Goal: Complete application form: Complete application form

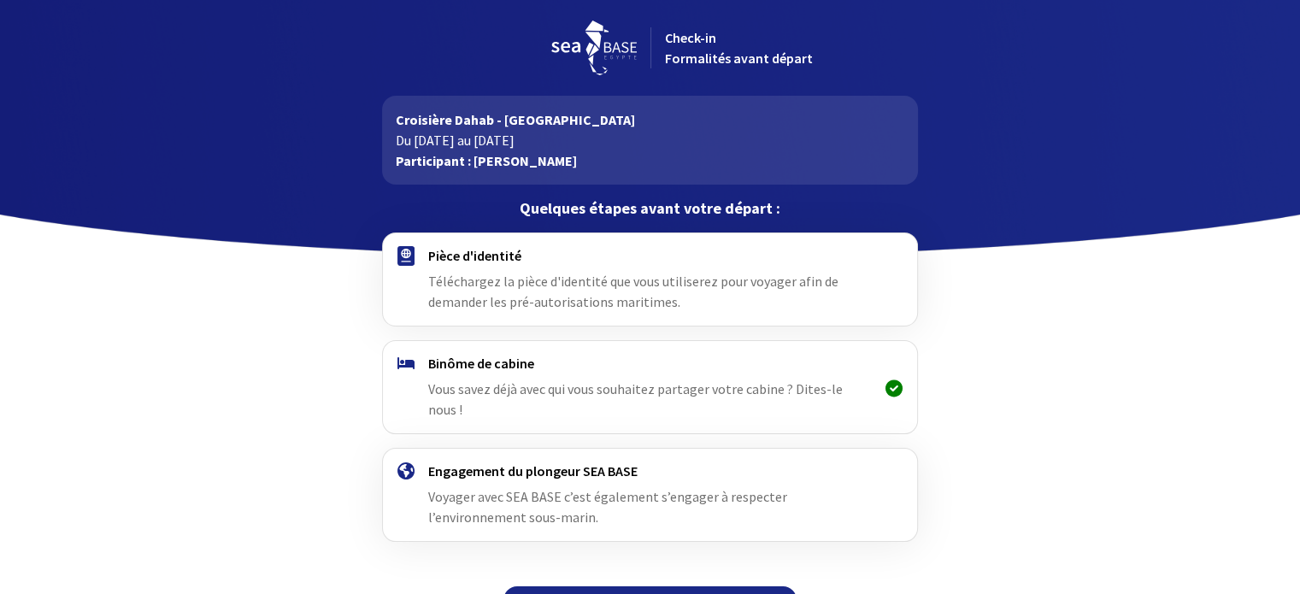
scroll to position [21, 0]
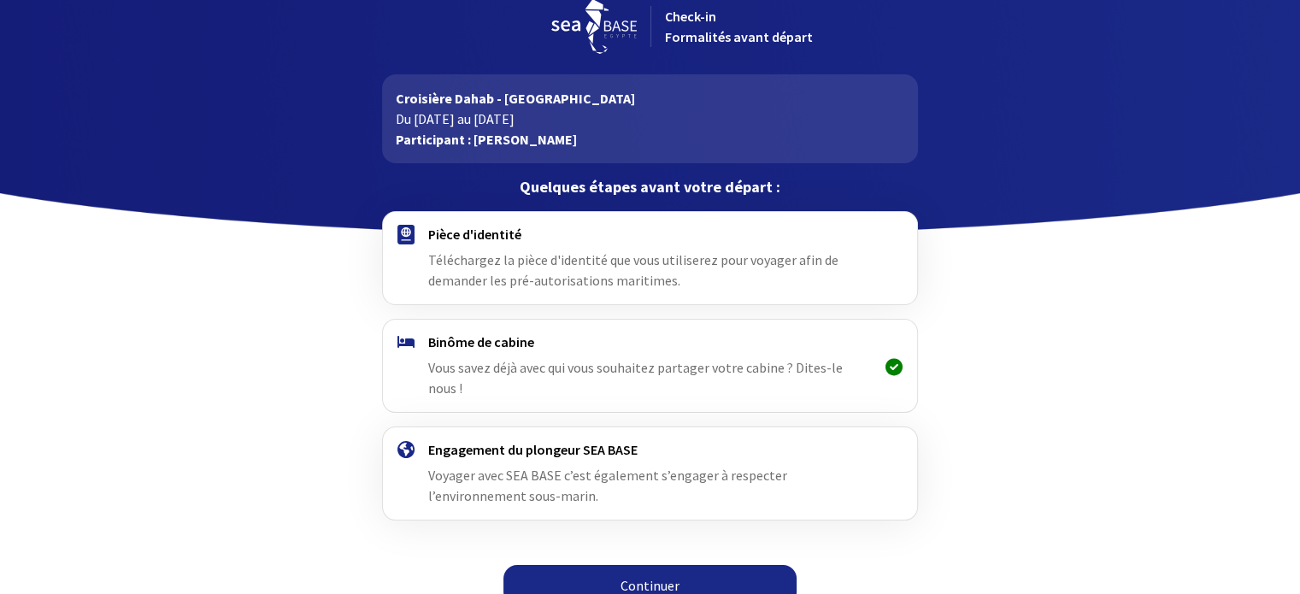
click at [655, 565] on link "Continuer" at bounding box center [650, 585] width 293 height 41
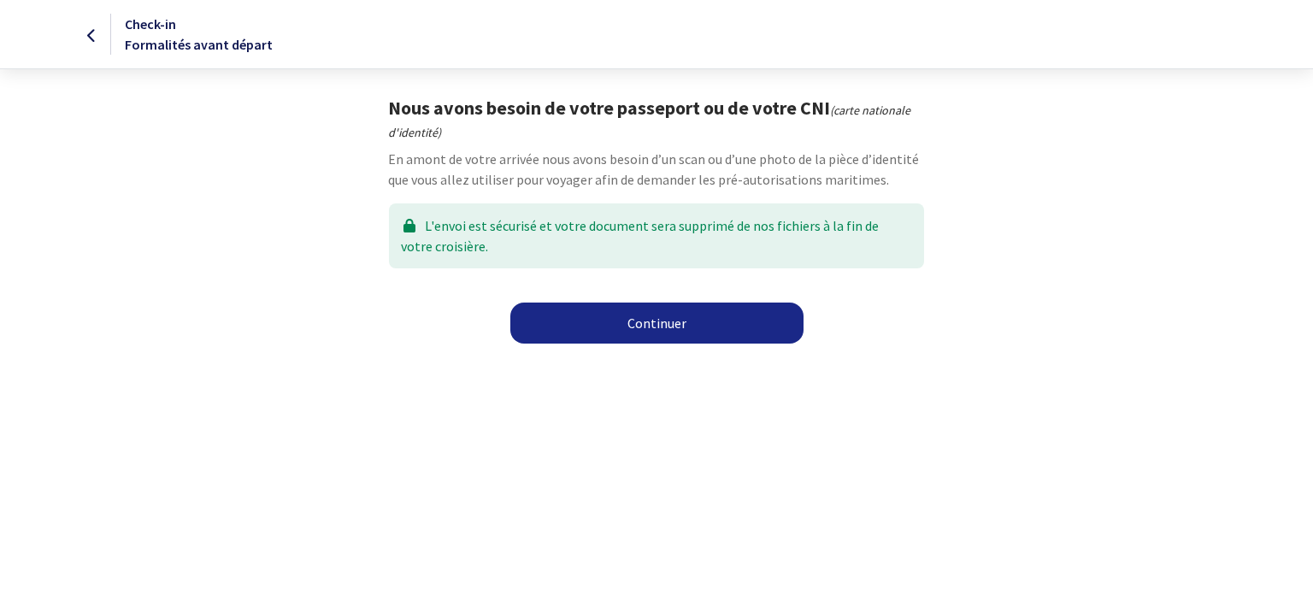
click at [655, 330] on link "Continuer" at bounding box center [656, 323] width 293 height 41
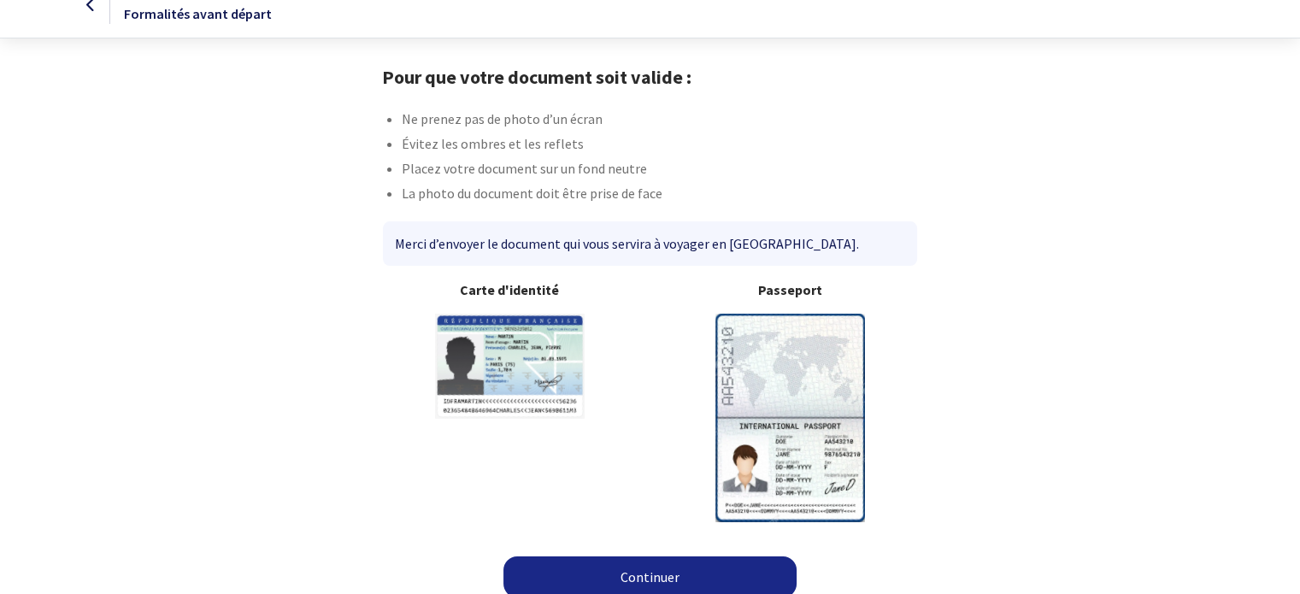
scroll to position [44, 0]
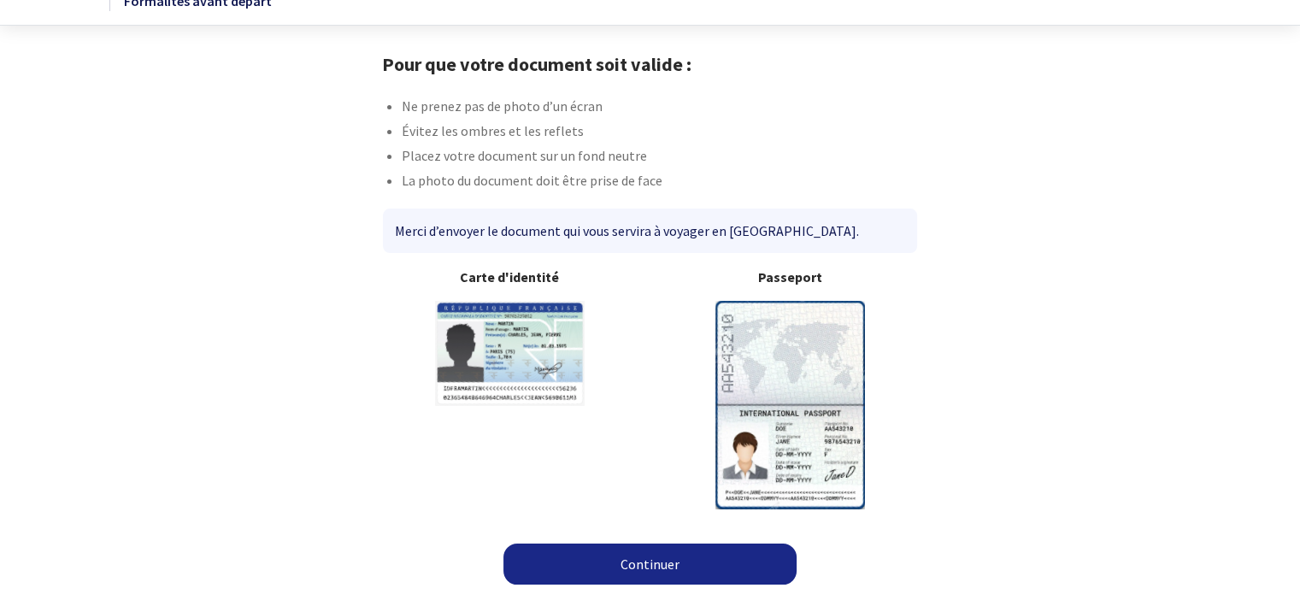
click at [686, 563] on link "Continuer" at bounding box center [650, 564] width 293 height 41
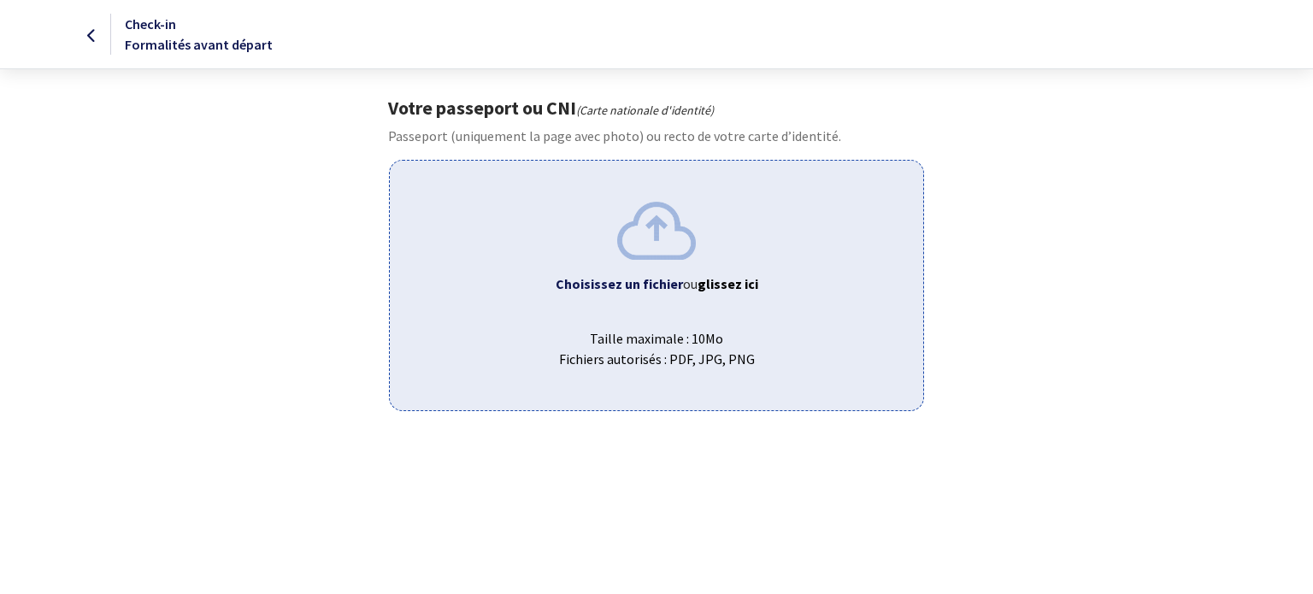
click at [674, 282] on b "Choisissez un fichier" at bounding box center [619, 283] width 127 height 17
click at [627, 284] on b "Choisissez un fichier" at bounding box center [619, 283] width 127 height 17
click at [637, 281] on b "Choisissez un fichier" at bounding box center [619, 283] width 127 height 17
click at [628, 284] on b "Choisissez un fichier" at bounding box center [619, 283] width 127 height 17
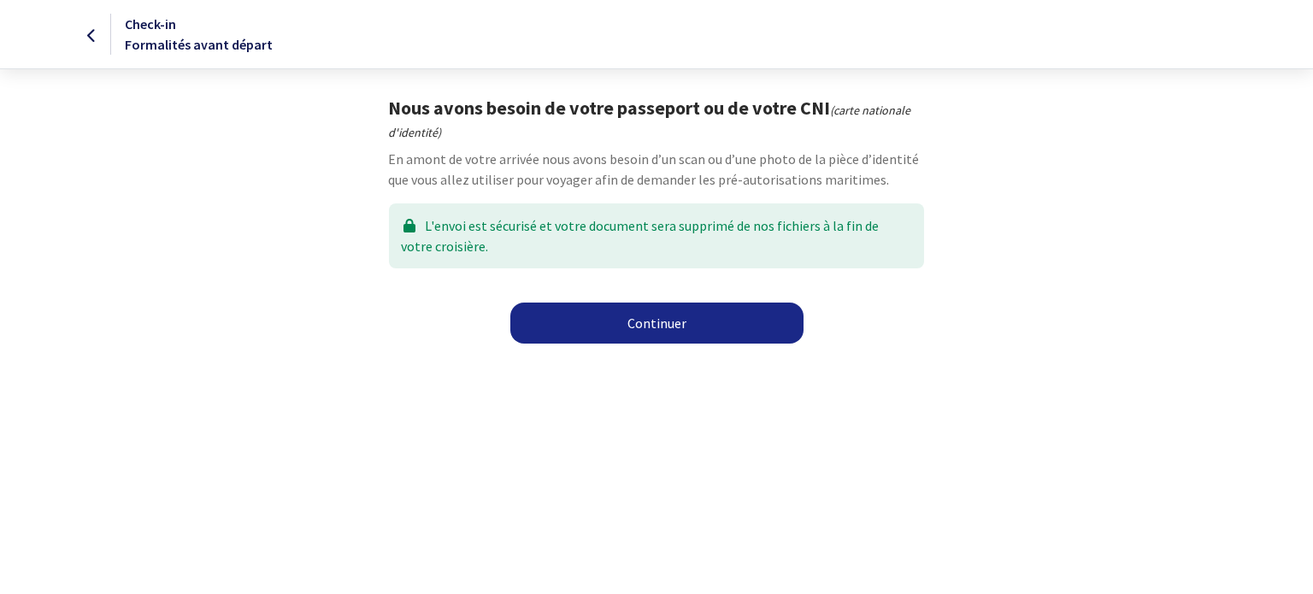
click at [667, 340] on link "Continuer" at bounding box center [656, 323] width 293 height 41
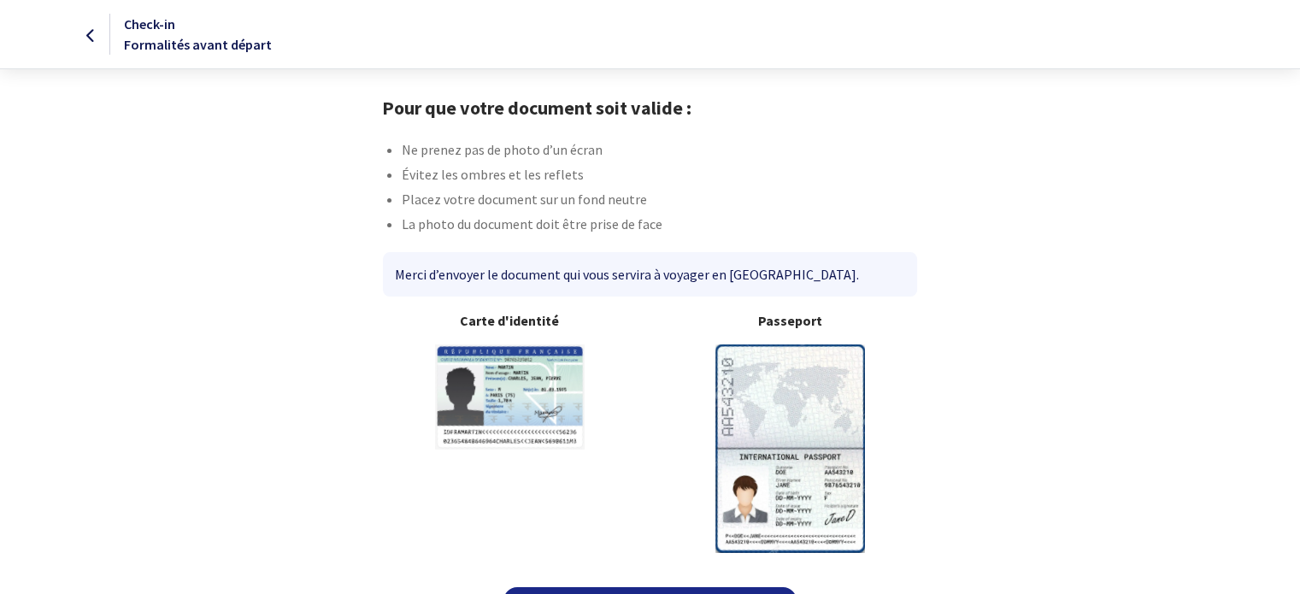
scroll to position [44, 0]
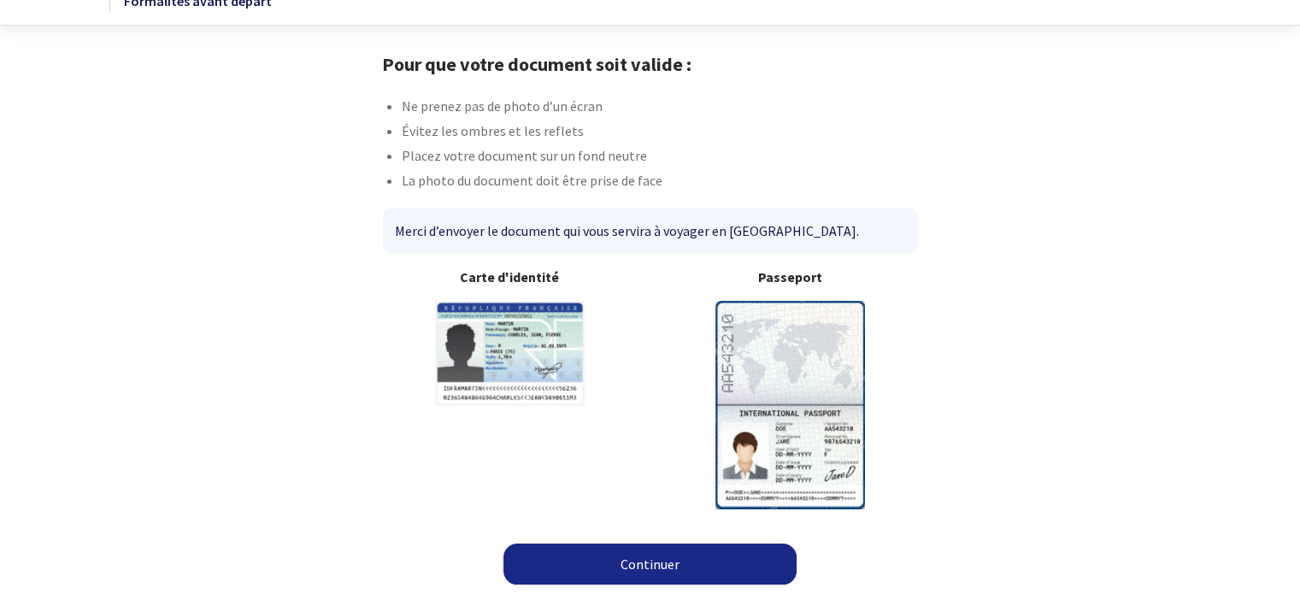
click at [786, 445] on img at bounding box center [791, 405] width 150 height 208
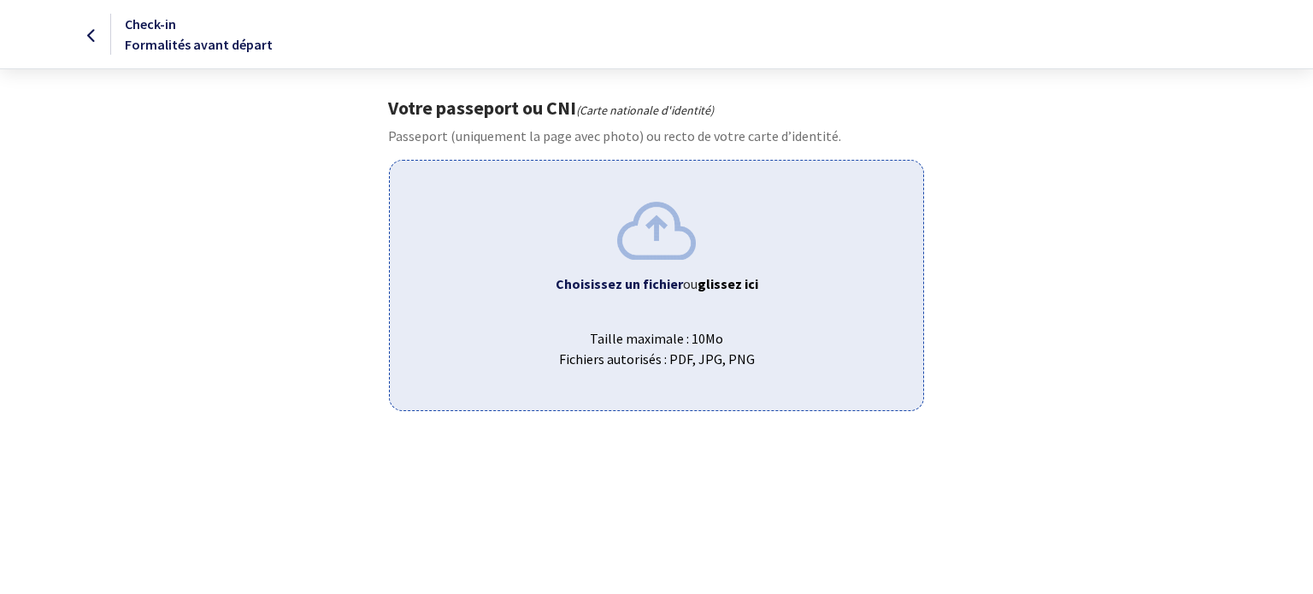
click at [646, 331] on span "Taille maximale : 10Mo Fichiers autorisés : PDF, JPG, PNG" at bounding box center [656, 342] width 505 height 55
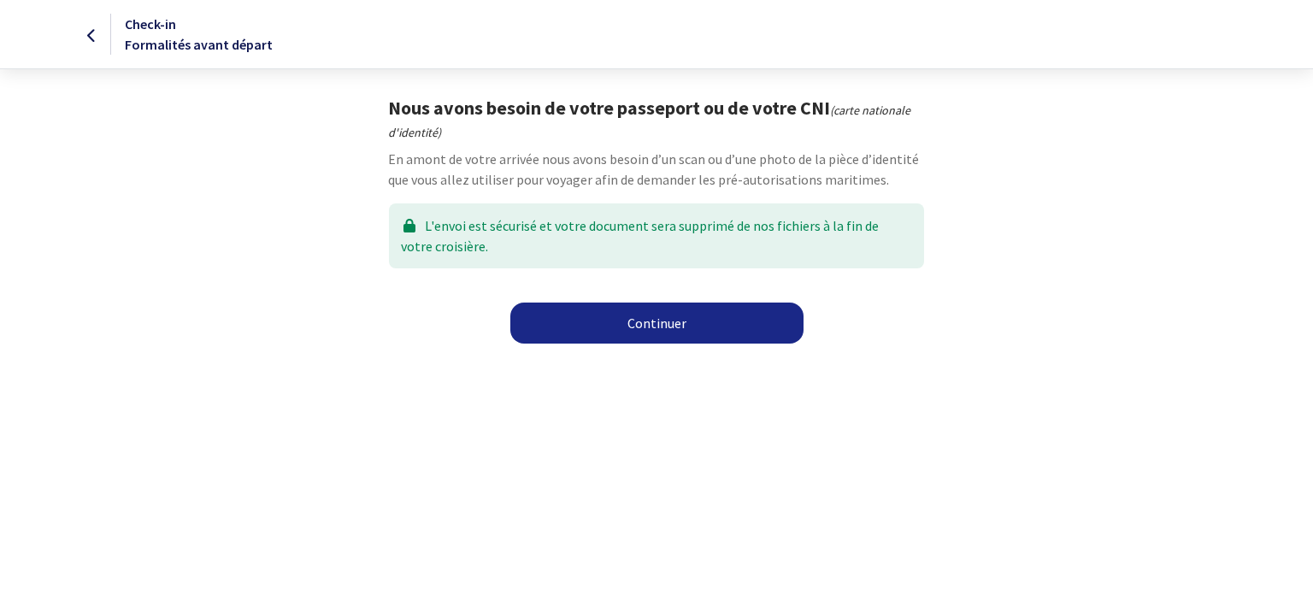
click at [655, 327] on link "Continuer" at bounding box center [656, 323] width 293 height 41
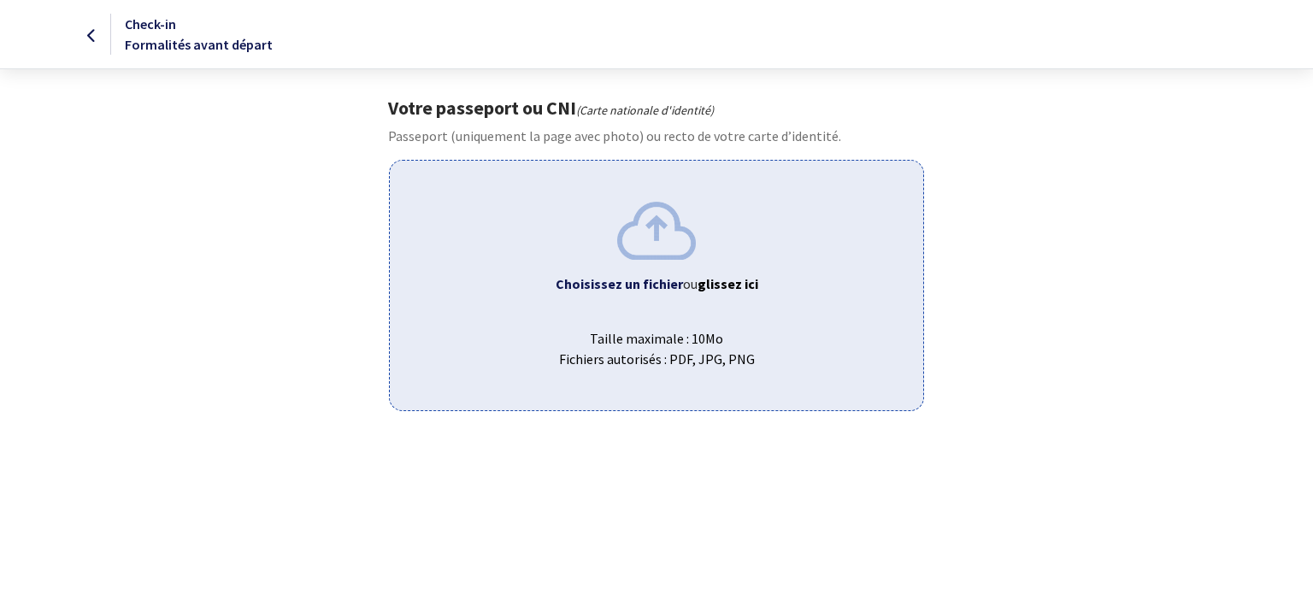
click at [616, 274] on span "Choisissez un fichier ou glissez ici" at bounding box center [656, 284] width 505 height 21
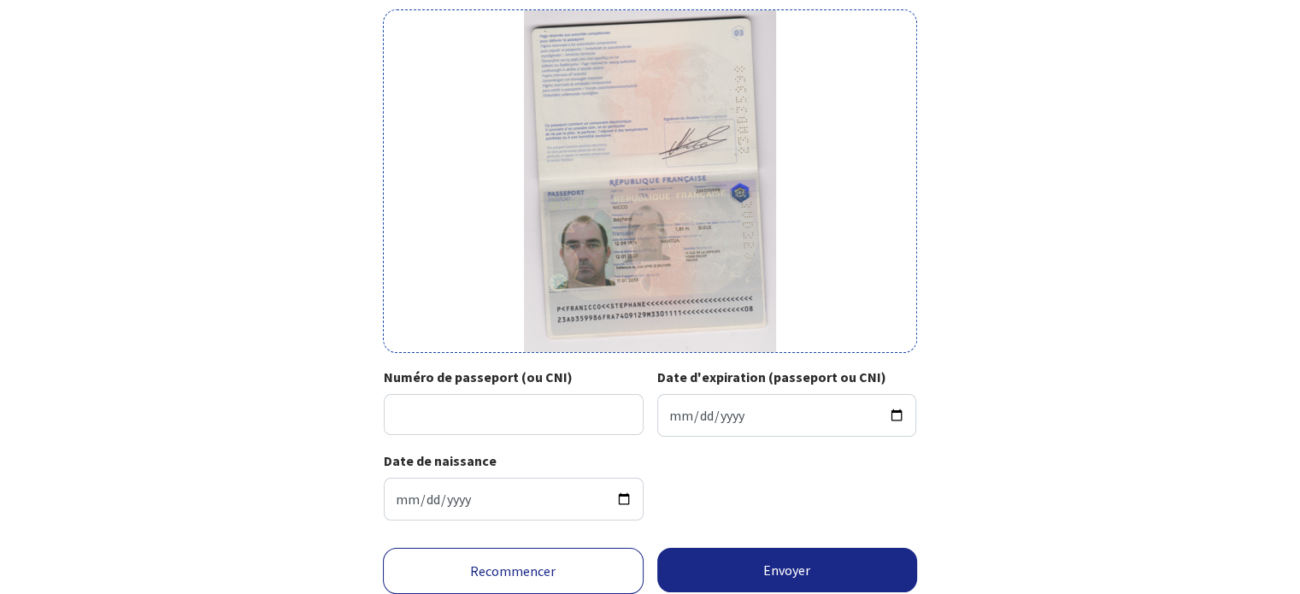
scroll to position [153, 0]
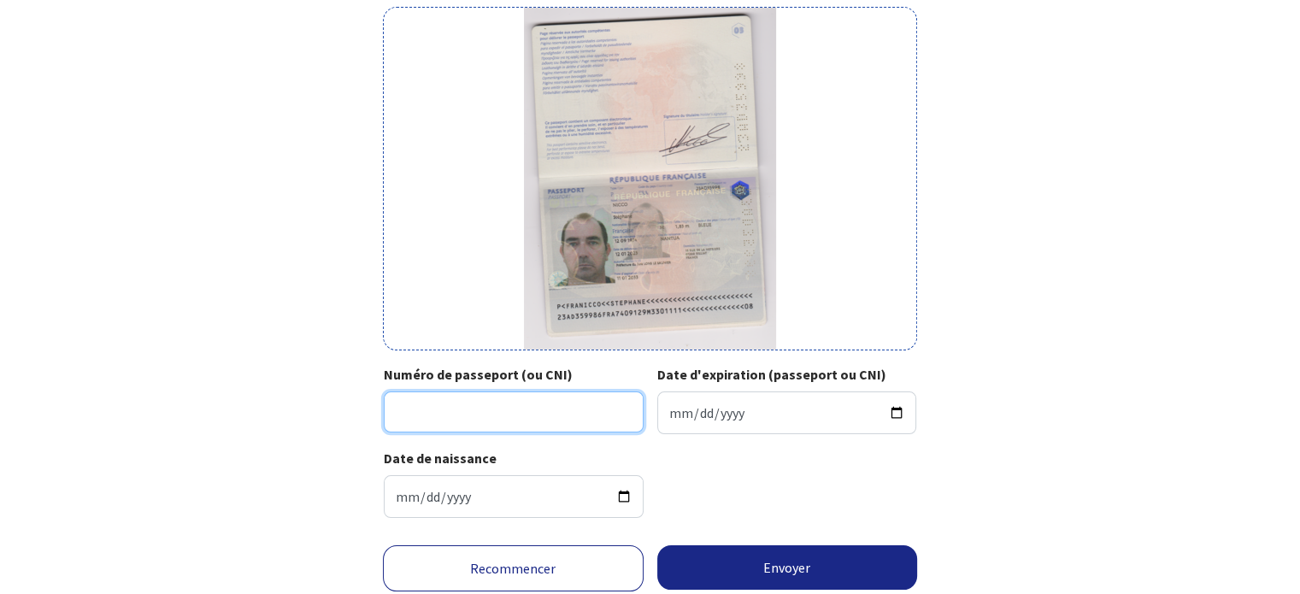
click at [561, 407] on input "Numéro de passeport (ou CNI)" at bounding box center [514, 412] width 260 height 41
type input "23AD35998"
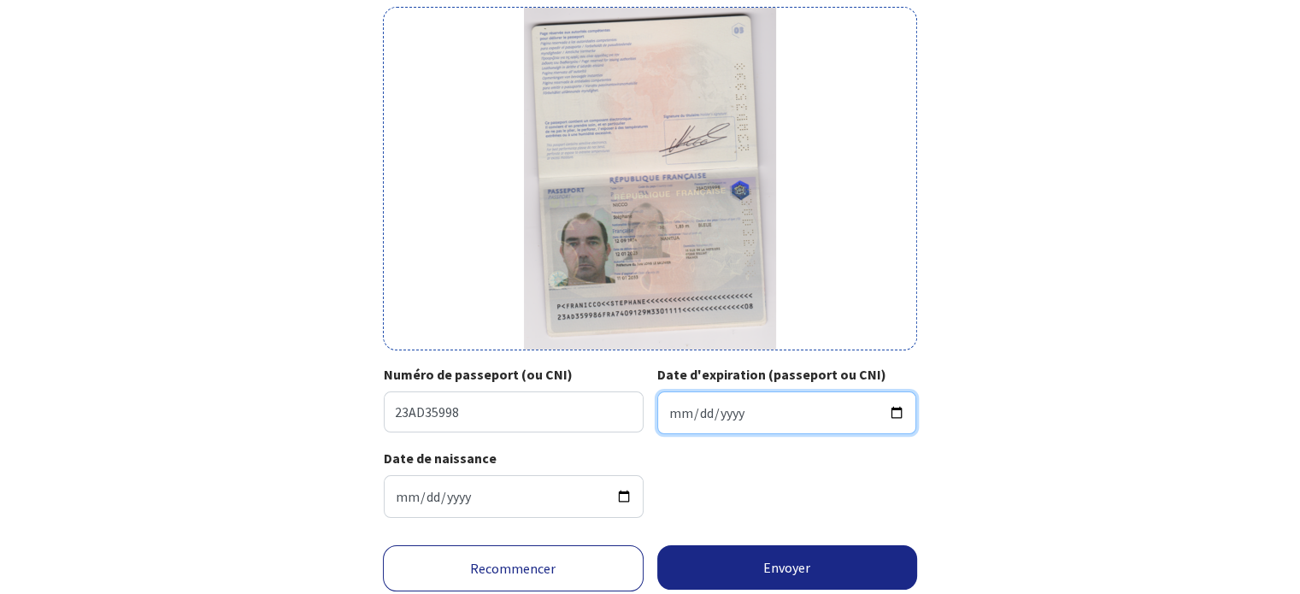
click at [676, 410] on input "Date d'expiration (passeport ou CNI)" at bounding box center [787, 413] width 260 height 43
type input "2033-01-11"
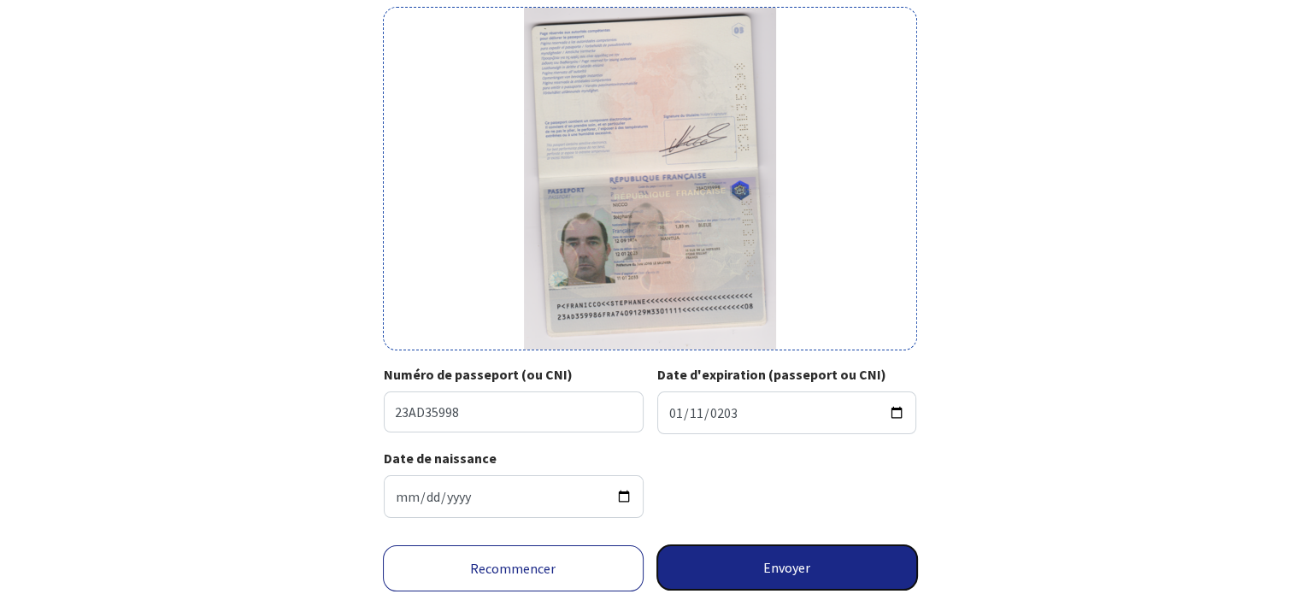
click at [781, 565] on button "Envoyer" at bounding box center [787, 567] width 261 height 44
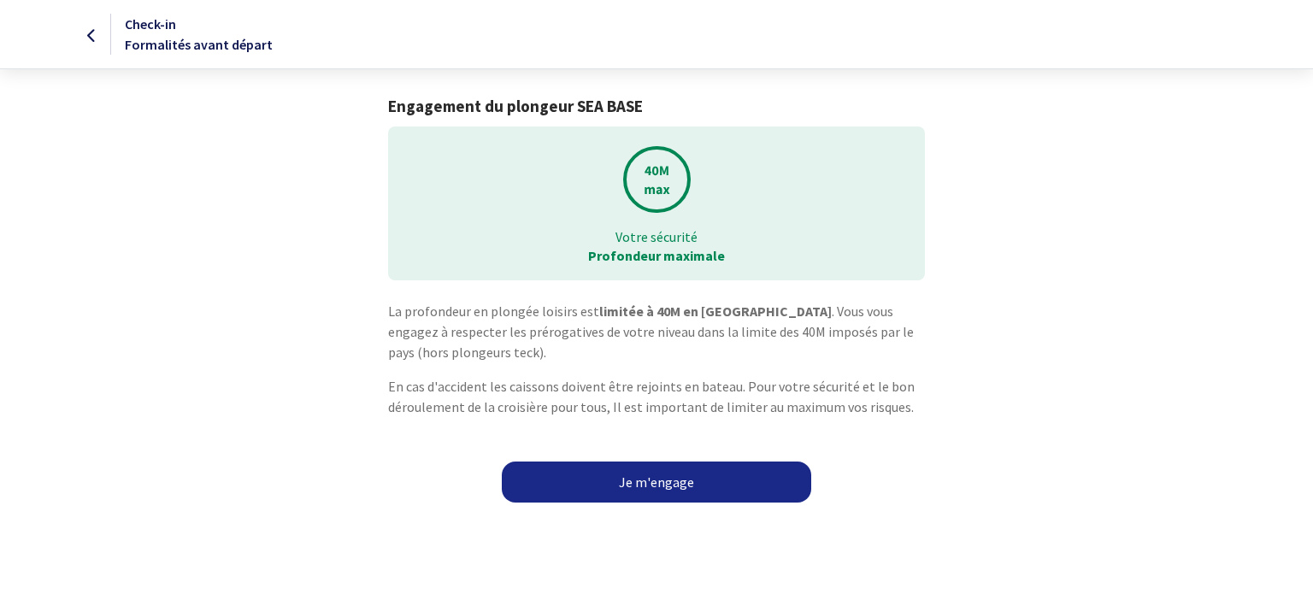
click at [670, 487] on link "Je m'engage" at bounding box center [657, 482] width 310 height 41
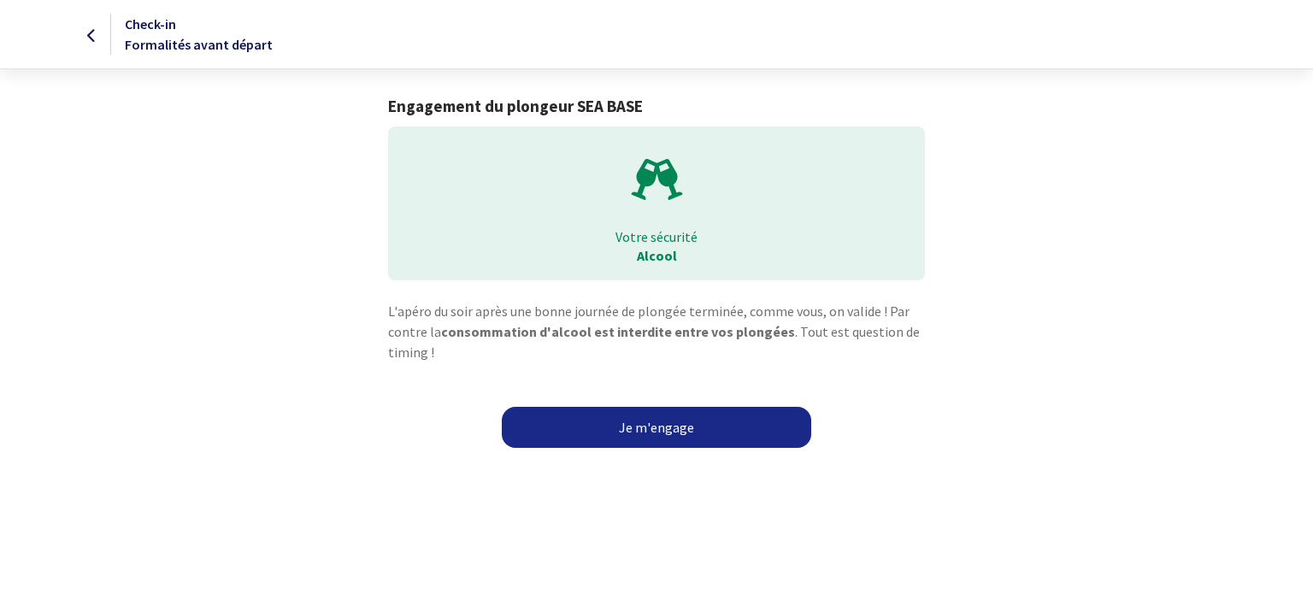
click at [640, 416] on link "Je m'engage" at bounding box center [657, 427] width 310 height 41
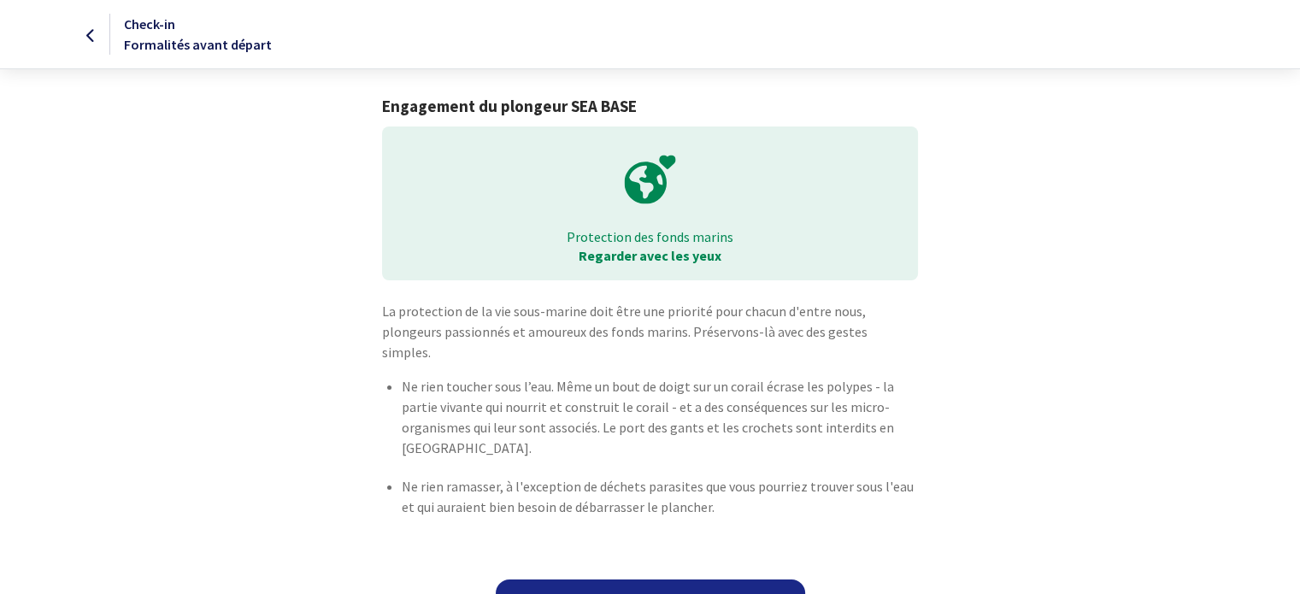
click at [642, 580] on link "Je m'engage" at bounding box center [651, 600] width 310 height 41
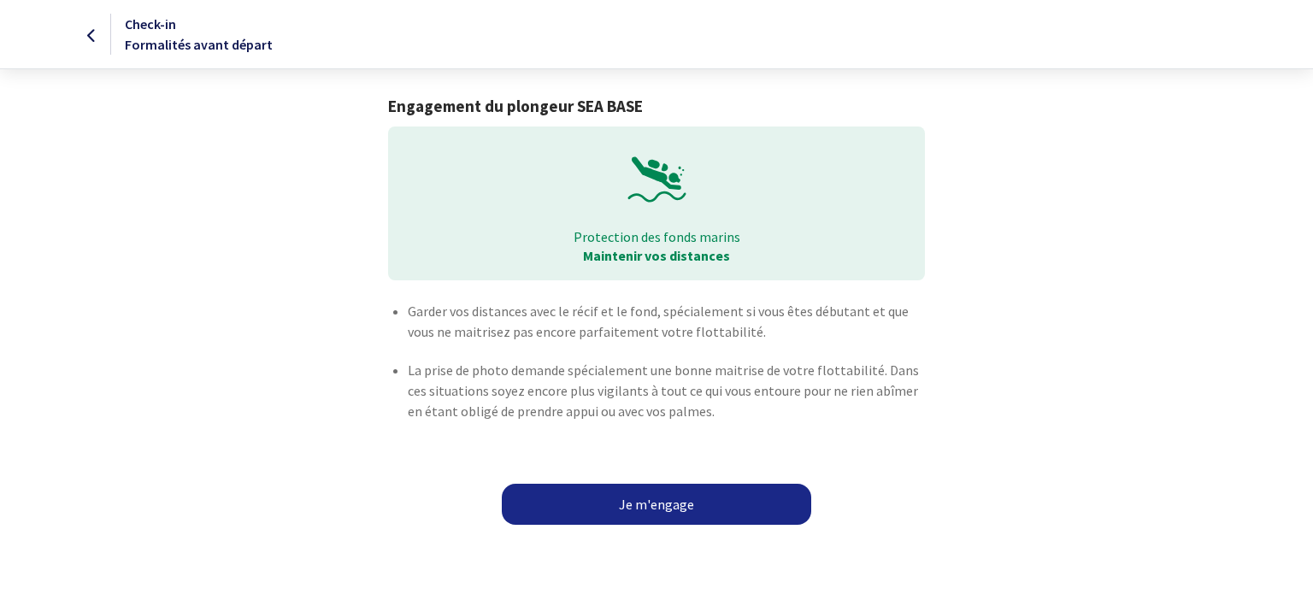
click at [636, 495] on link "Je m'engage" at bounding box center [657, 504] width 310 height 41
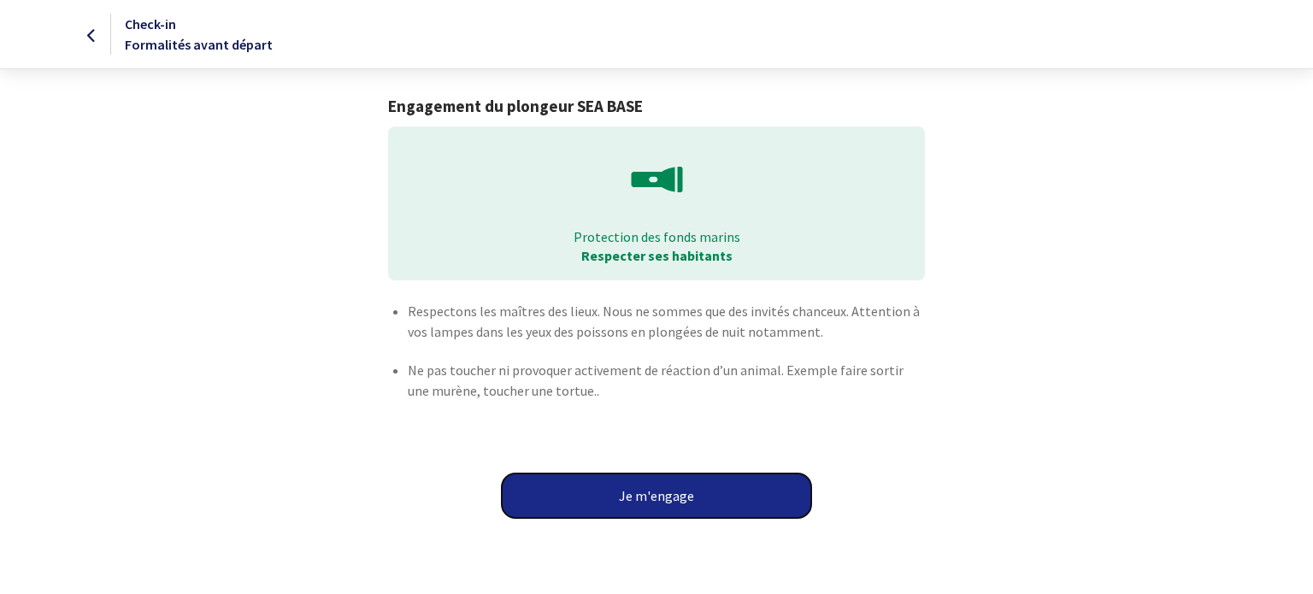
click at [636, 495] on button "Je m'engage" at bounding box center [657, 496] width 310 height 44
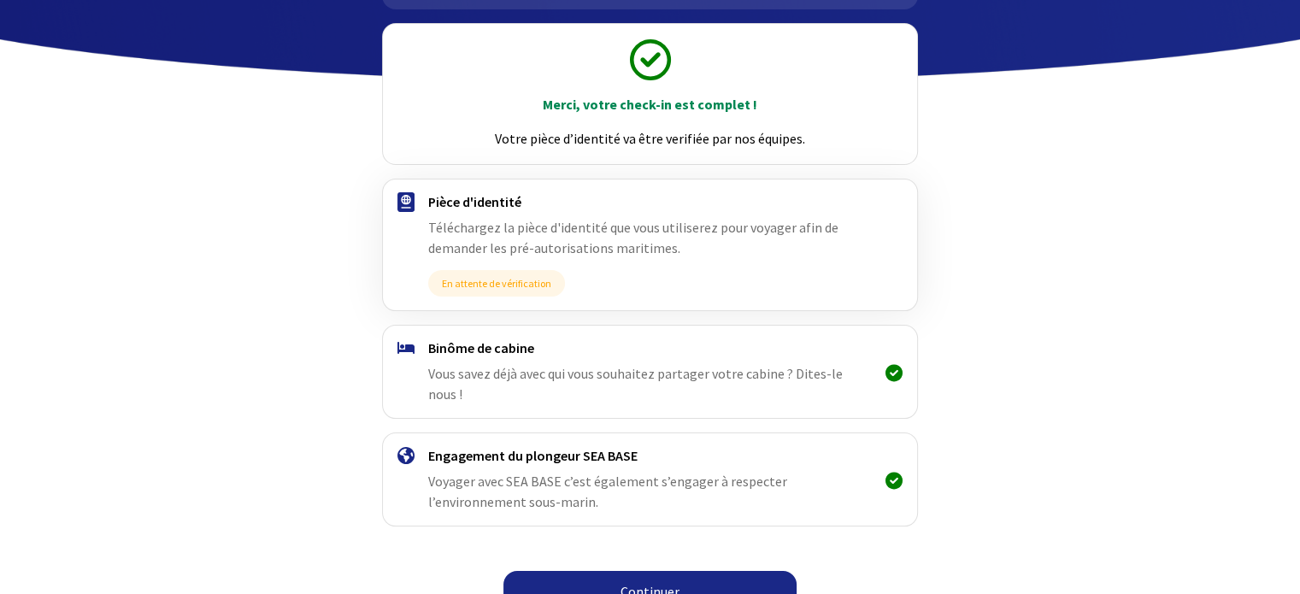
scroll to position [181, 0]
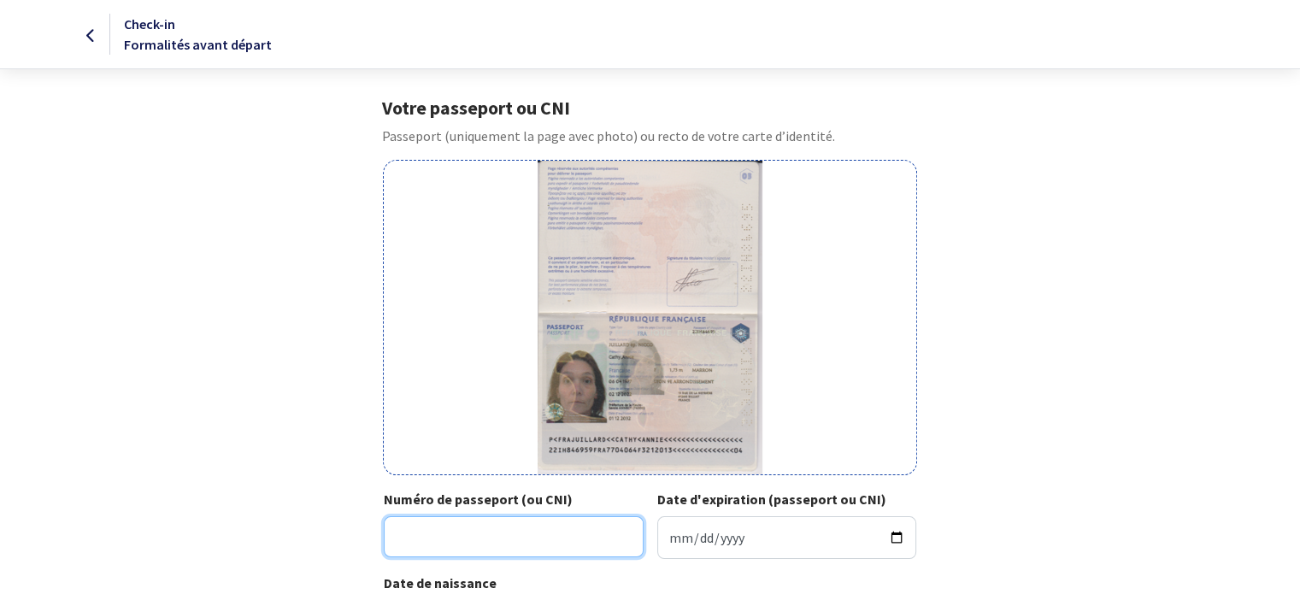
click at [484, 547] on input "Numéro de passeport (ou CNI)" at bounding box center [514, 536] width 260 height 41
type input "22IH84695"
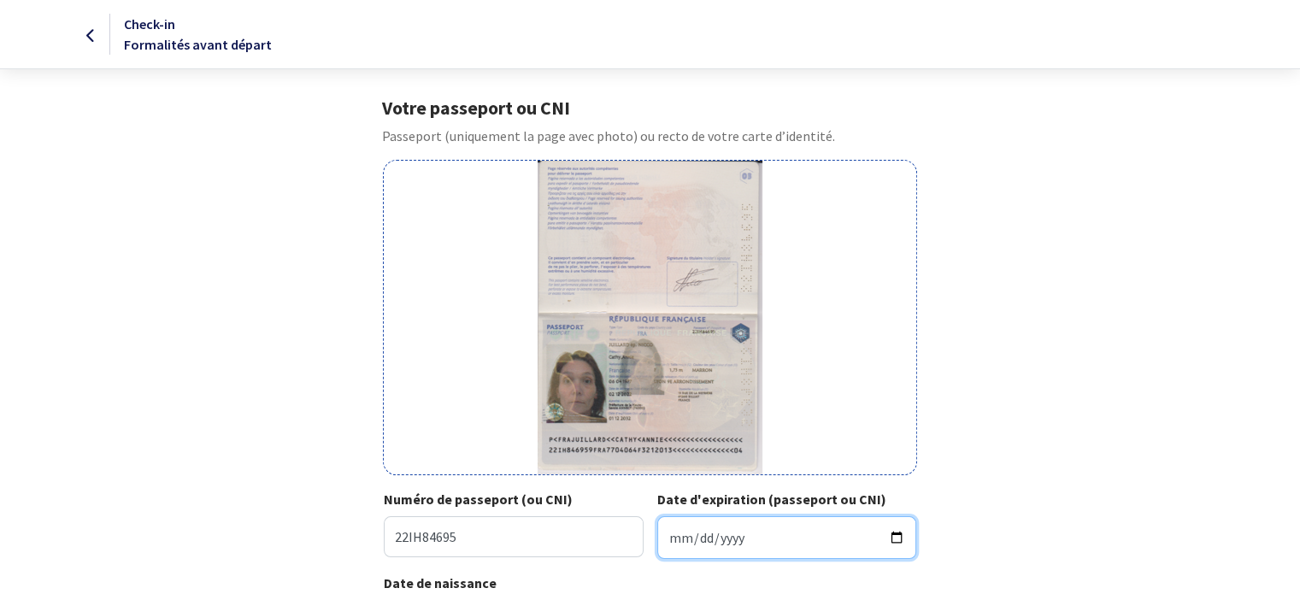
click at [678, 537] on input "Date d'expiration (passeport ou CNI)" at bounding box center [787, 537] width 260 height 43
type input "0003-12-01"
type input "2032-12-01"
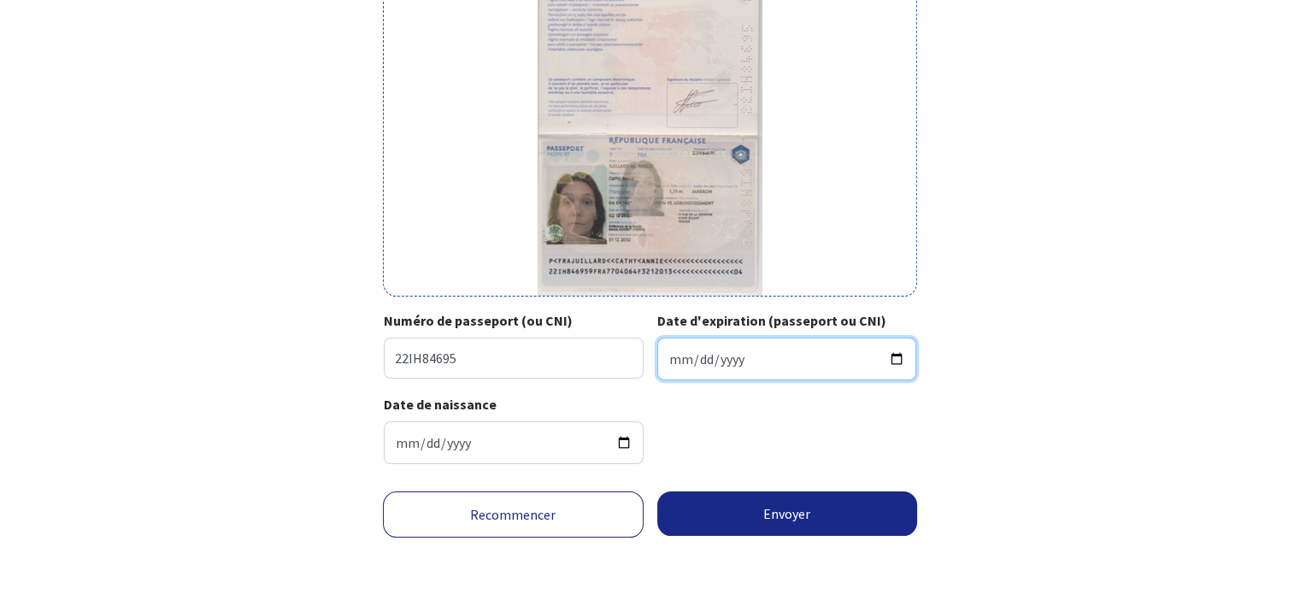
scroll to position [182, 0]
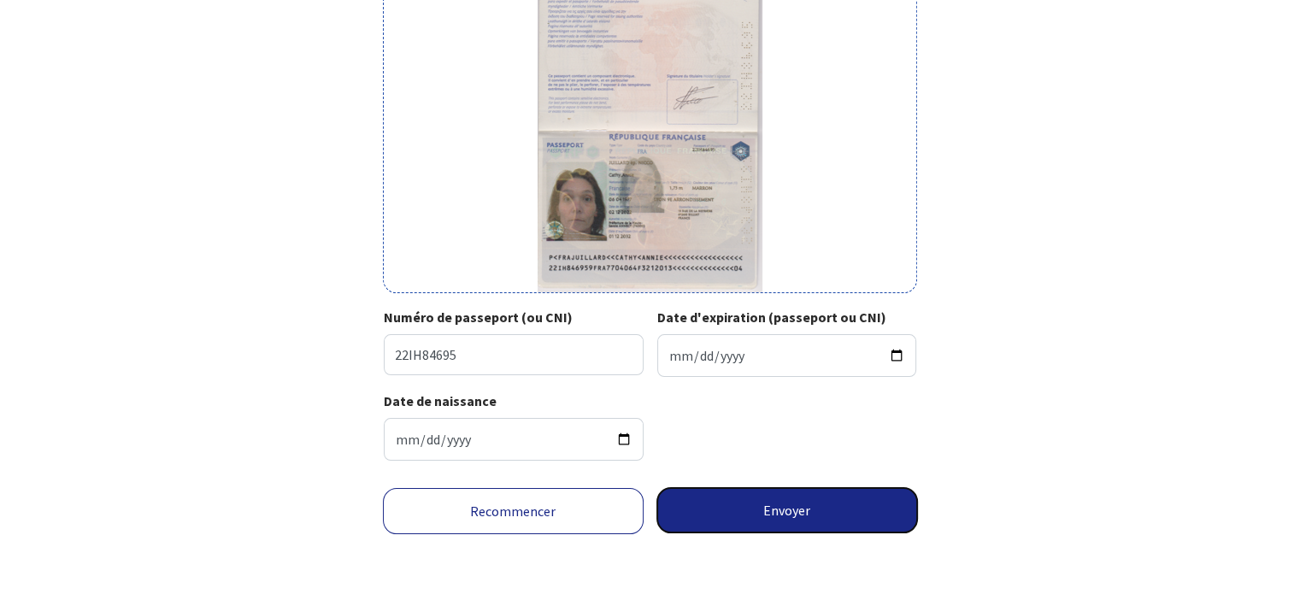
click at [793, 498] on button "Envoyer" at bounding box center [787, 510] width 261 height 44
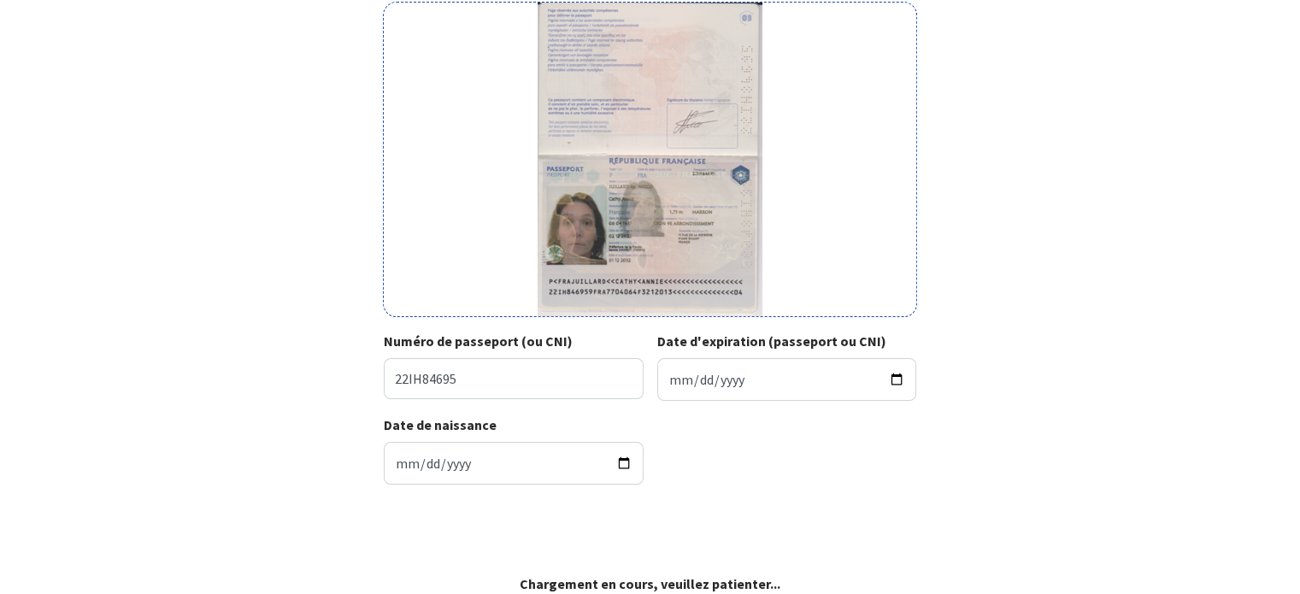
scroll to position [157, 0]
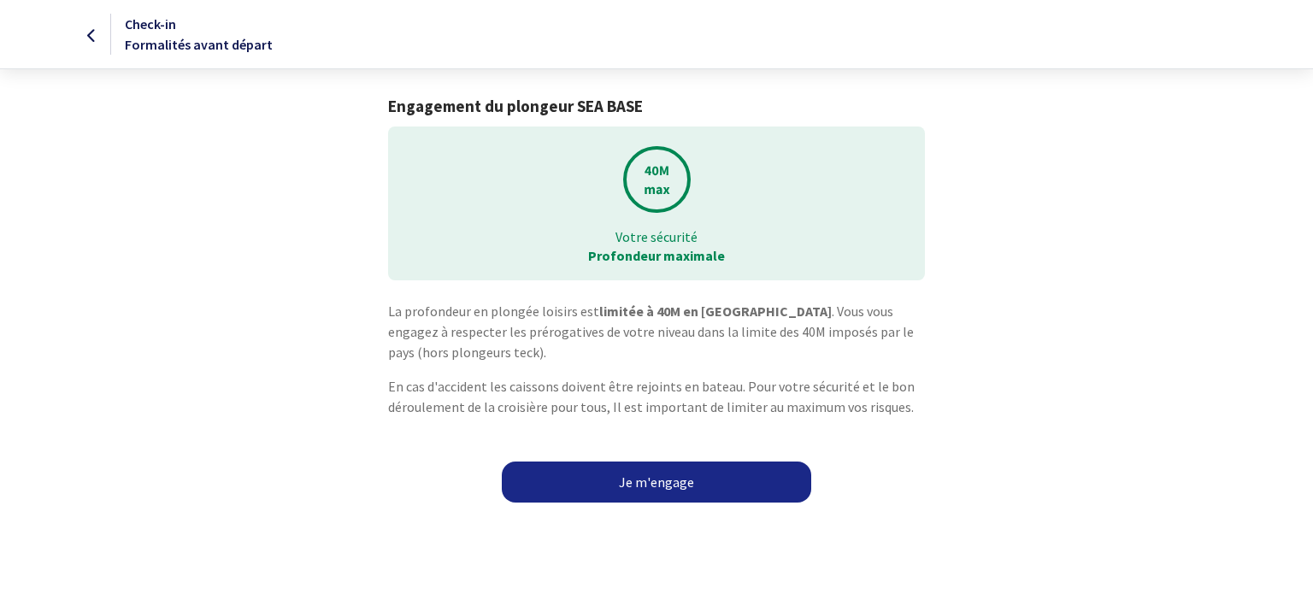
click at [672, 462] on link "Je m'engage" at bounding box center [657, 482] width 310 height 41
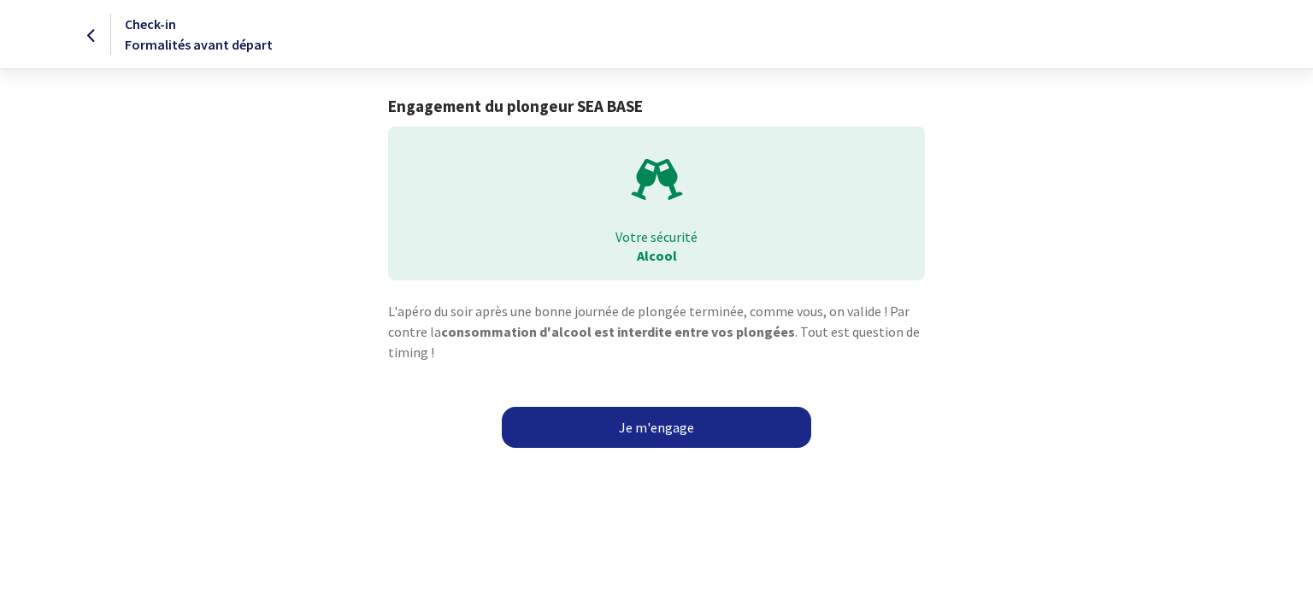
click at [681, 427] on link "Je m'engage" at bounding box center [657, 427] width 310 height 41
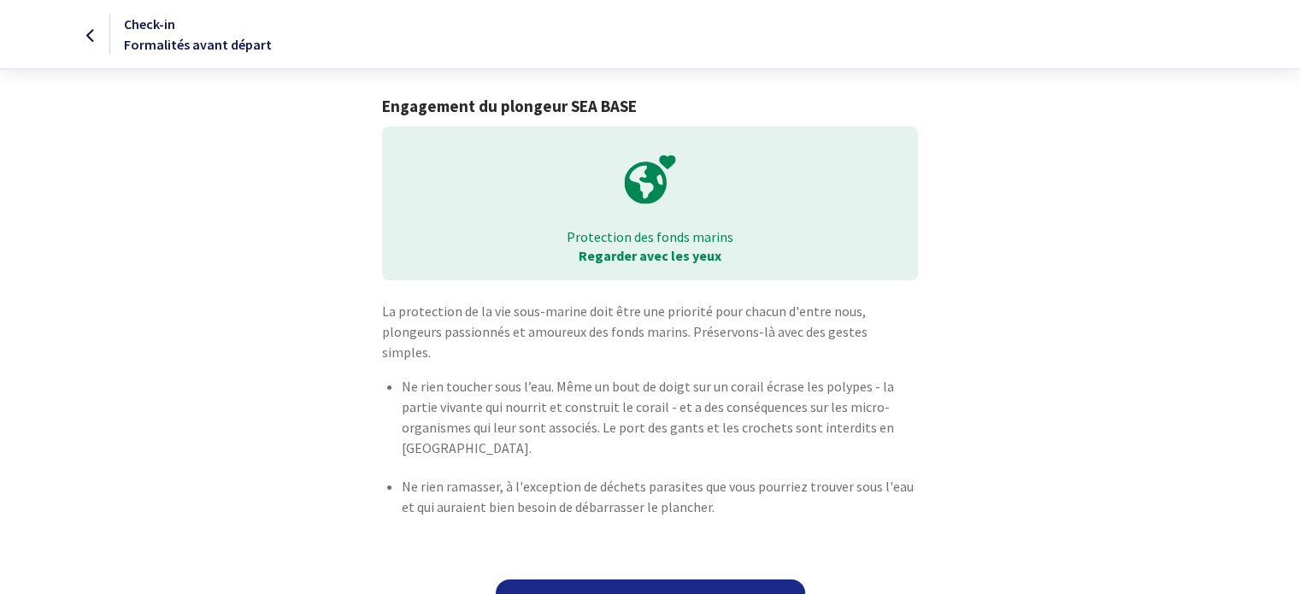
click at [659, 580] on link "Je m'engage" at bounding box center [651, 600] width 310 height 41
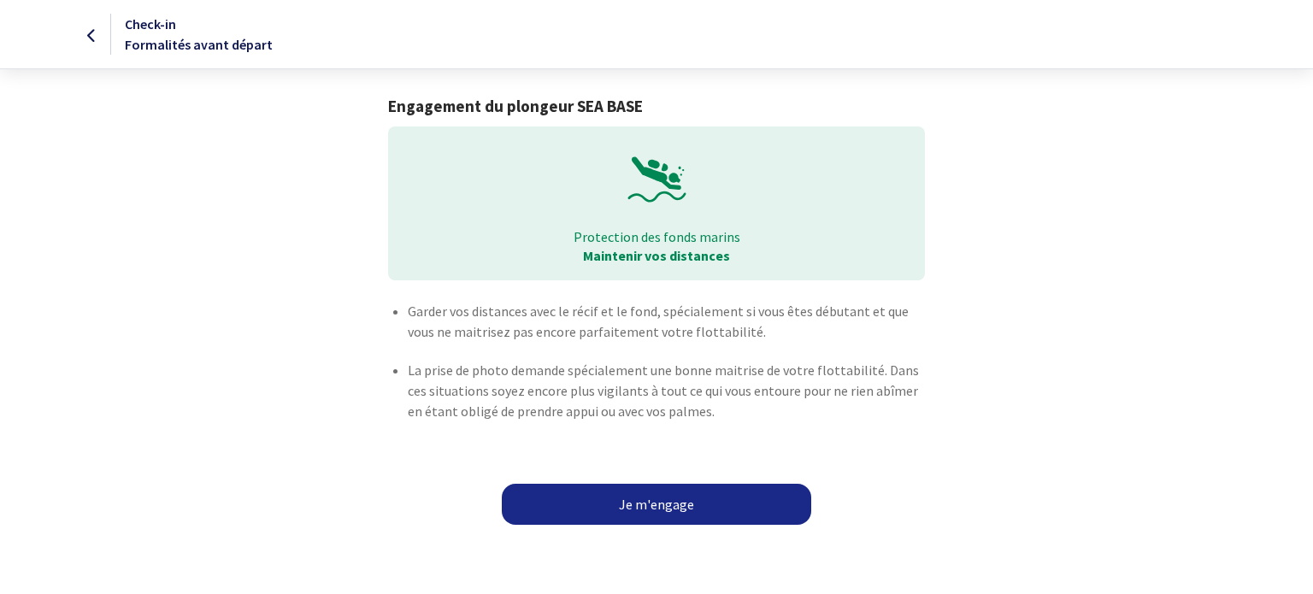
click at [646, 508] on link "Je m'engage" at bounding box center [657, 504] width 310 height 41
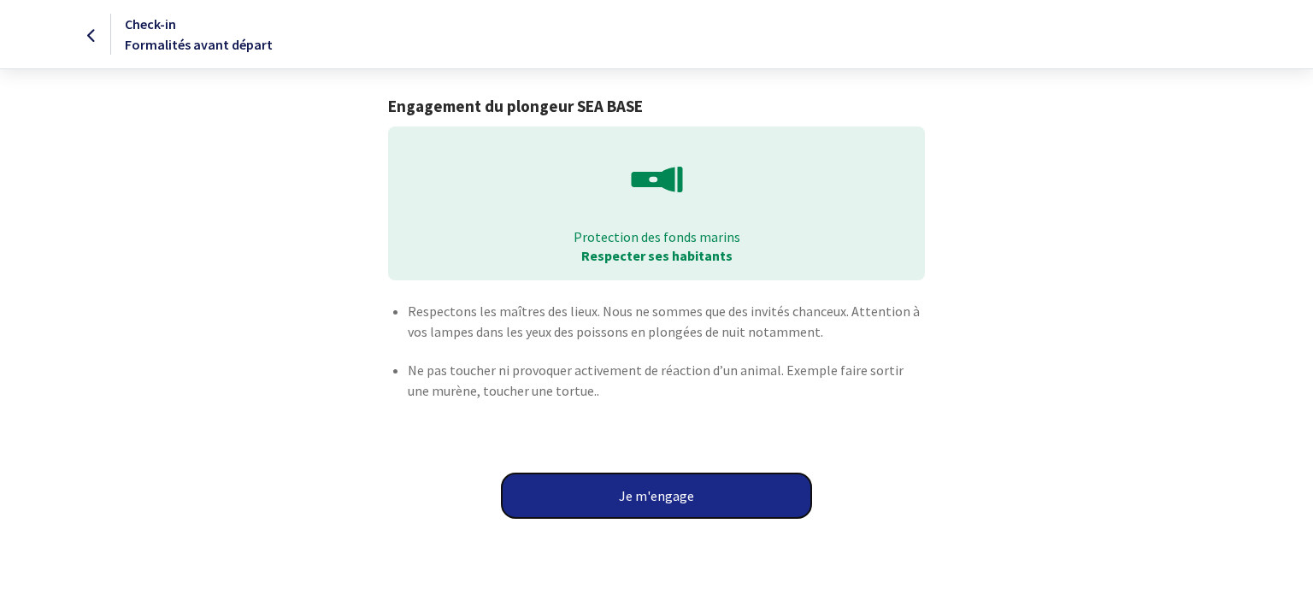
click at [646, 508] on button "Je m'engage" at bounding box center [657, 496] width 310 height 44
